Goal: Information Seeking & Learning: Find specific fact

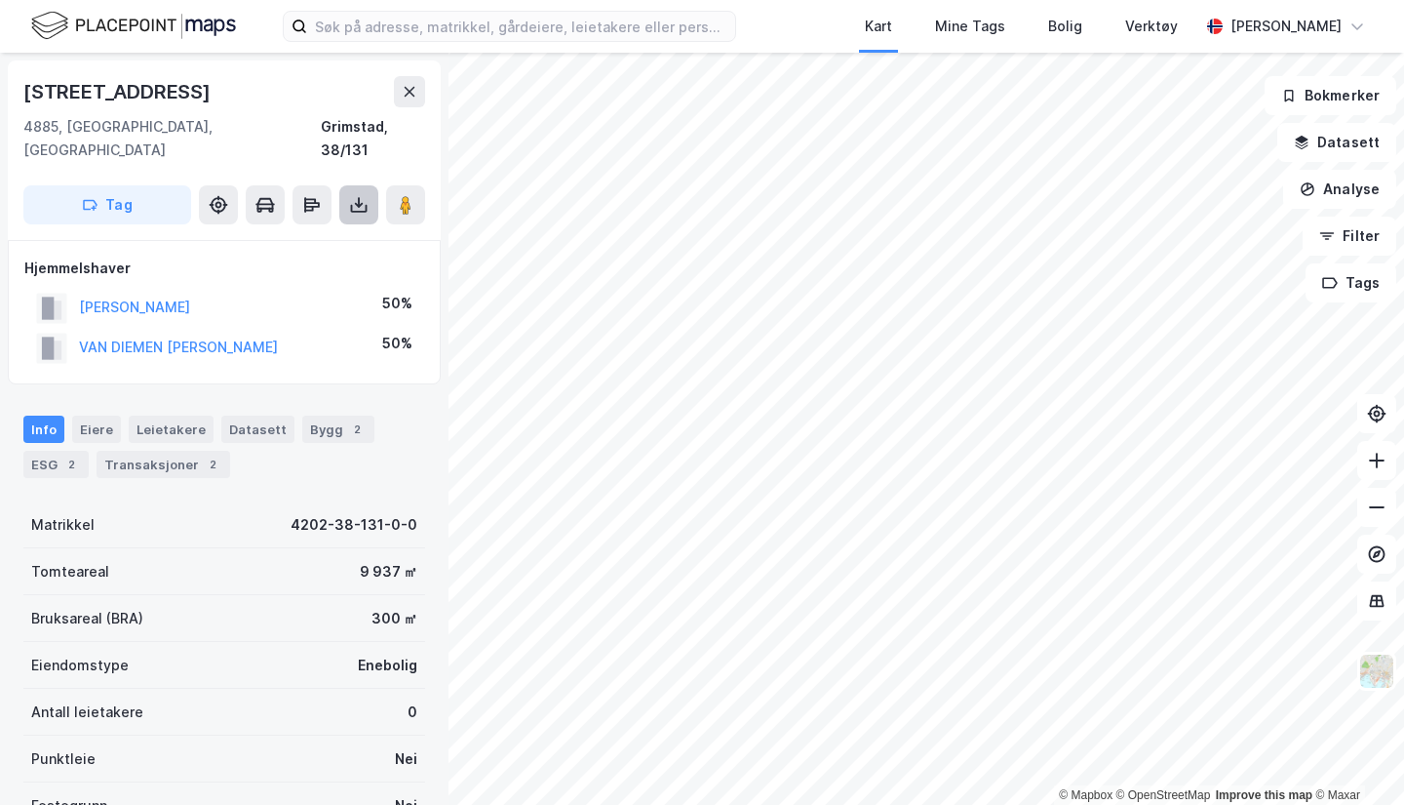
click at [350, 194] on button at bounding box center [358, 204] width 39 height 39
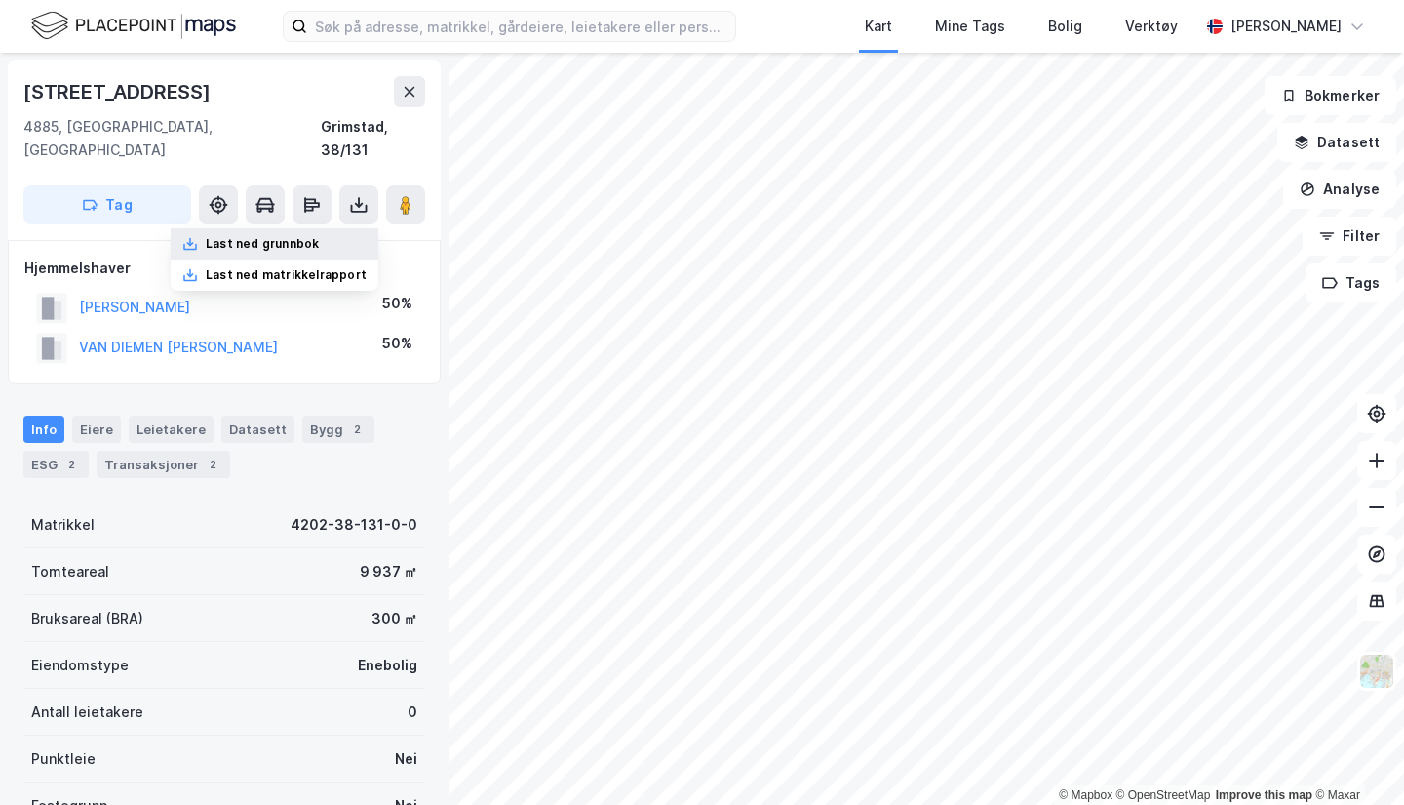
click at [236, 236] on div "Last ned grunnbok" at bounding box center [262, 244] width 113 height 16
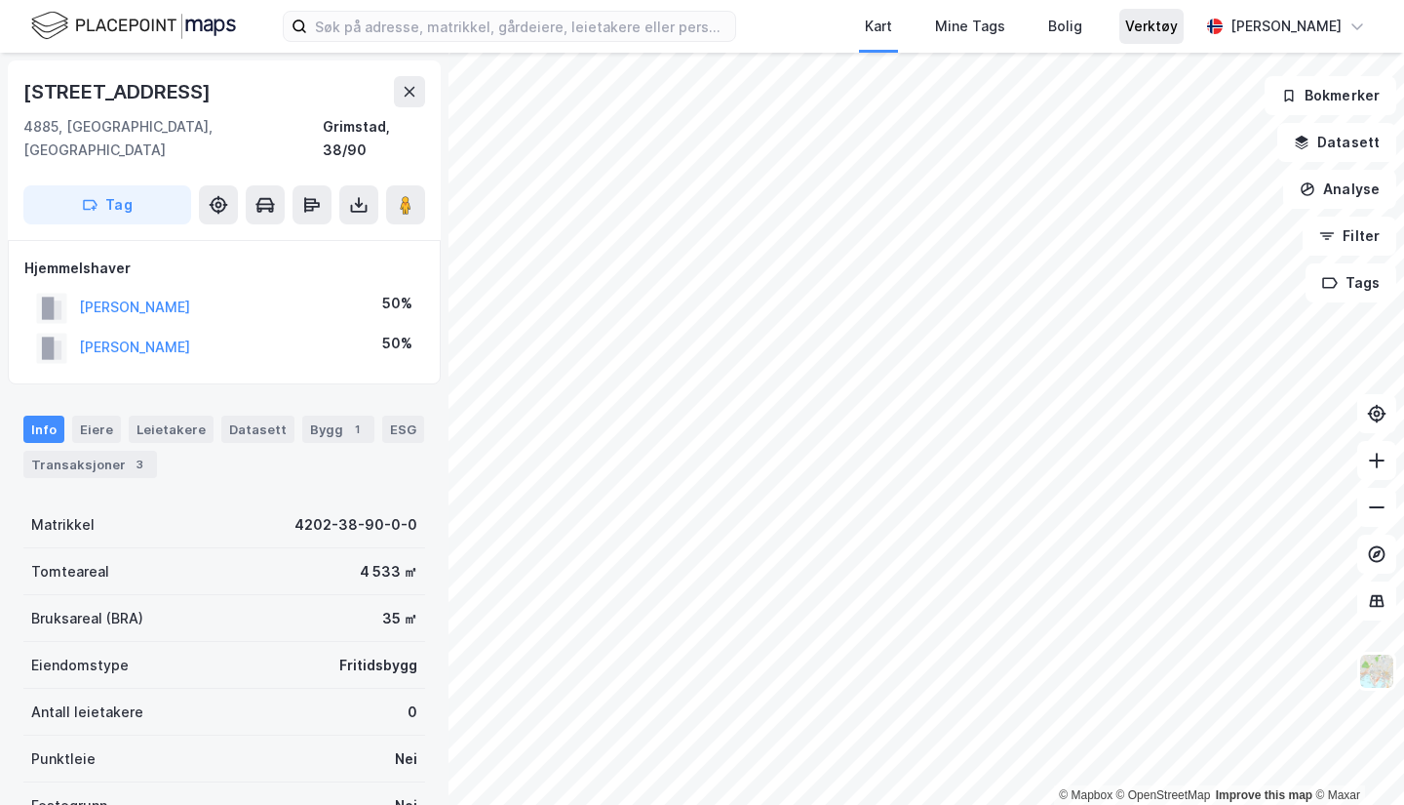
click at [88, 415] on div "Eiere" at bounding box center [96, 428] width 49 height 27
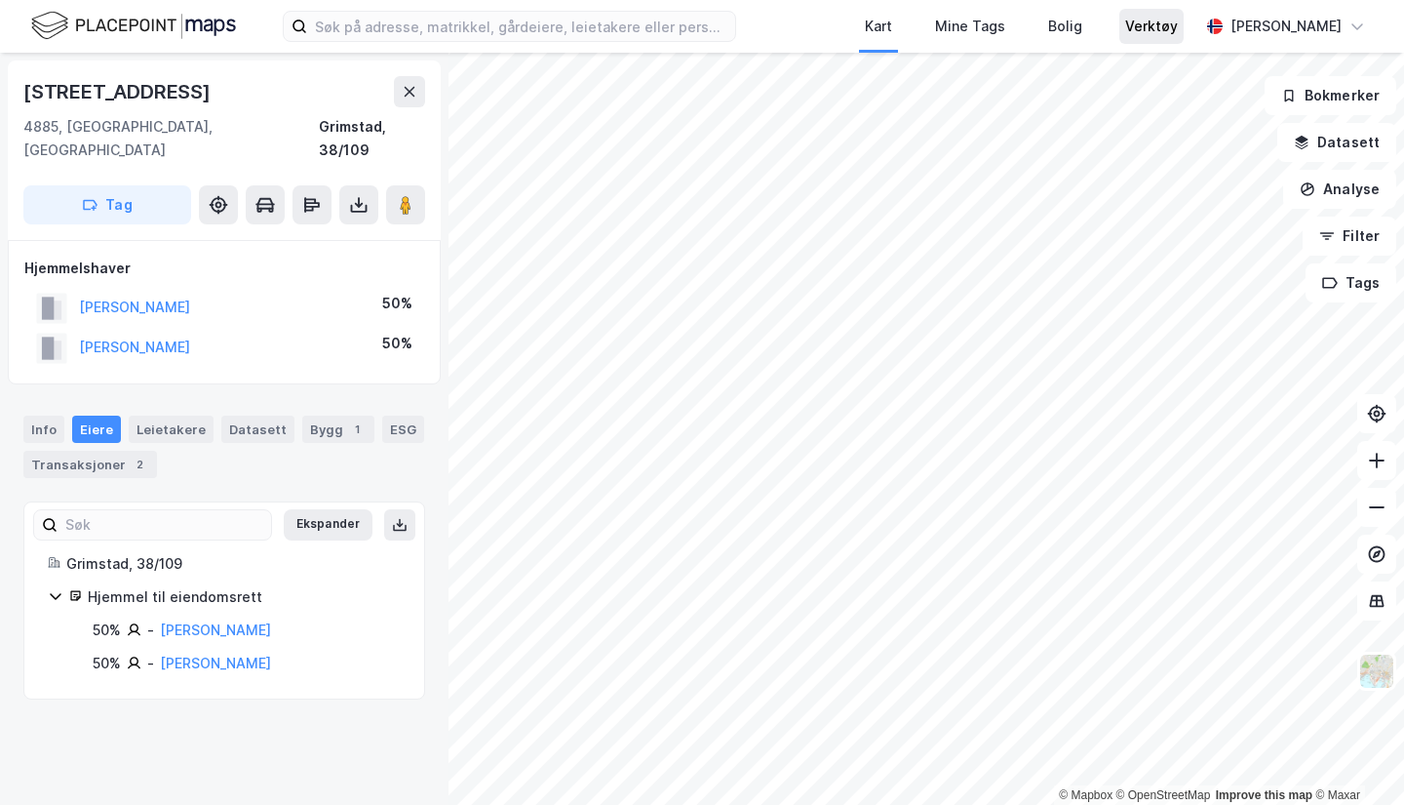
click at [108, 453] on div "Transaksjoner 2" at bounding box center [90, 464] width 134 height 27
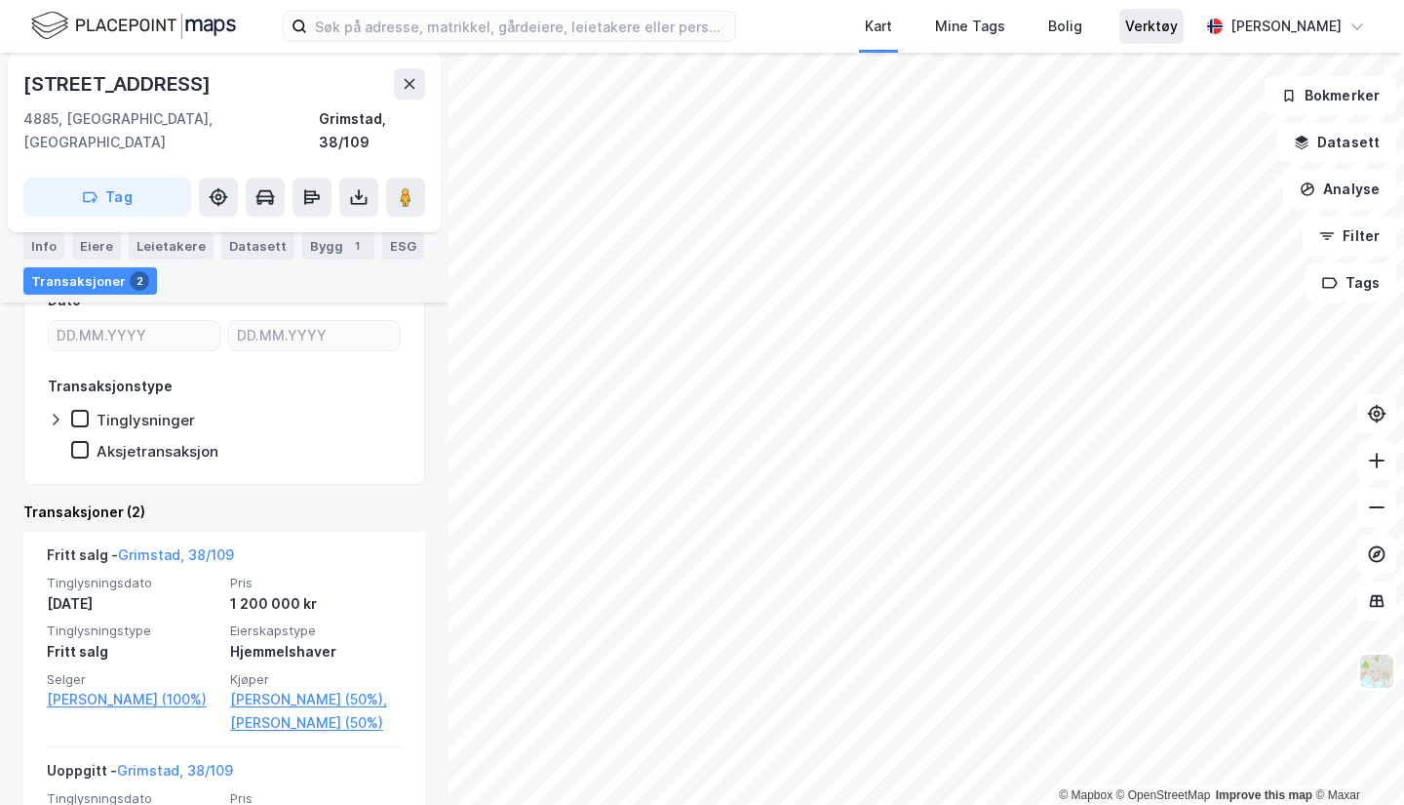
scroll to position [322, 0]
